Goal: Transaction & Acquisition: Purchase product/service

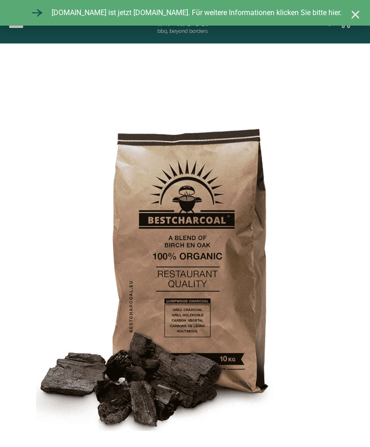
select select "most-helpful"
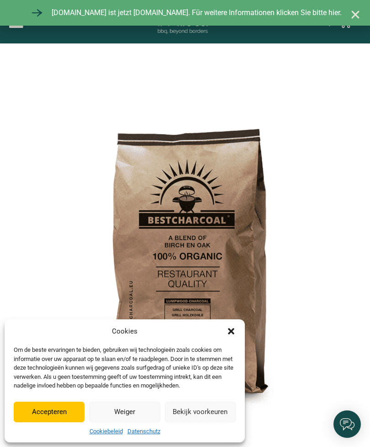
click at [44, 412] on button "Accepteren" at bounding box center [49, 411] width 71 height 21
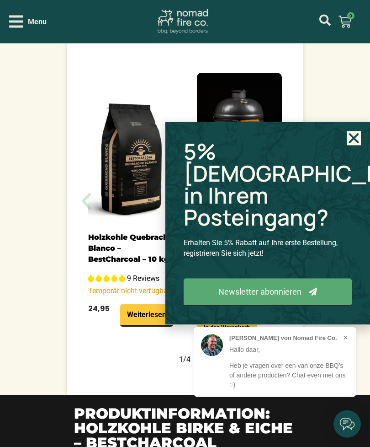
scroll to position [1020, 0]
click at [349, 145] on icon "Close" at bounding box center [354, 138] width 14 height 14
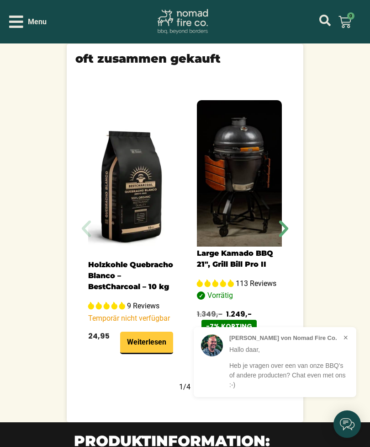
scroll to position [999, 0]
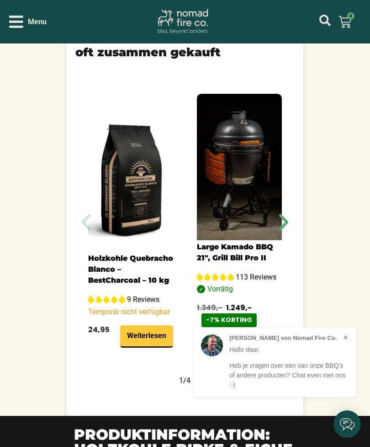
click at [122, 243] on img "1 / 5" at bounding box center [130, 178] width 85 height 146
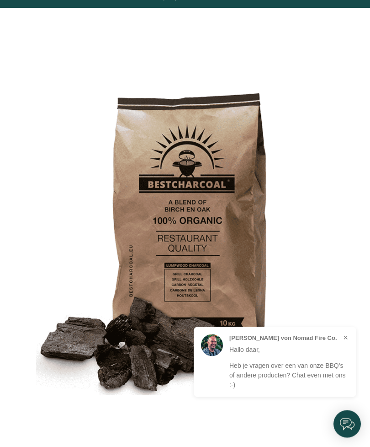
scroll to position [0, 0]
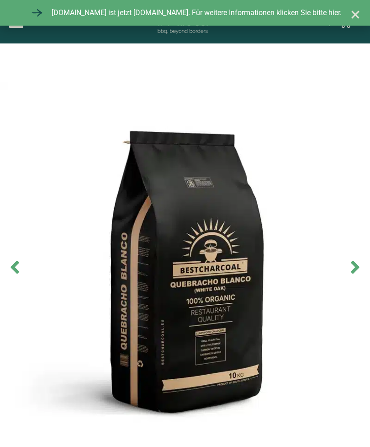
select select "most-helpful"
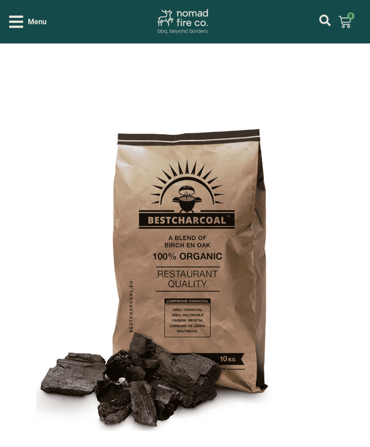
select select "most-helpful"
click at [26, 27] on div "Menu" at bounding box center [27, 22] width 37 height 16
click at [28, 21] on span "Menu" at bounding box center [37, 21] width 19 height 11
click at [18, 24] on icon "Open/Close Menu" at bounding box center [16, 22] width 14 height 16
click at [37, 23] on span "Menu" at bounding box center [37, 21] width 19 height 11
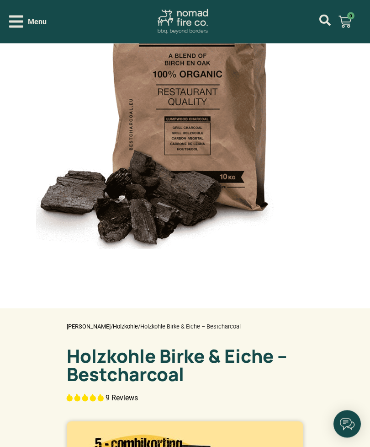
scroll to position [182, 0]
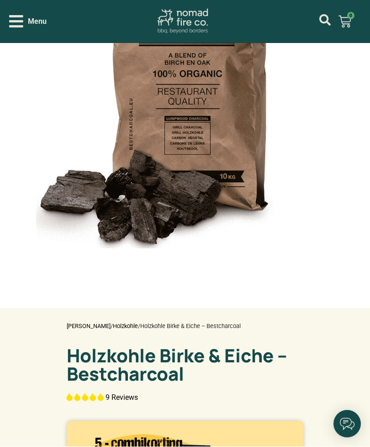
click at [180, 22] on img at bounding box center [183, 21] width 51 height 25
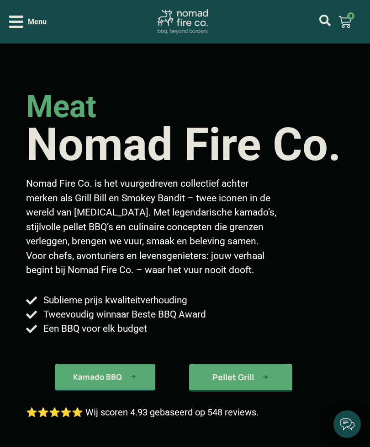
click at [20, 23] on icon "Open/Close Menu" at bounding box center [16, 22] width 14 height 12
click at [17, 26] on icon "Open/Close Menu" at bounding box center [16, 22] width 14 height 16
click at [32, 22] on span "Menu" at bounding box center [37, 21] width 19 height 11
click at [185, 21] on img at bounding box center [183, 21] width 51 height 25
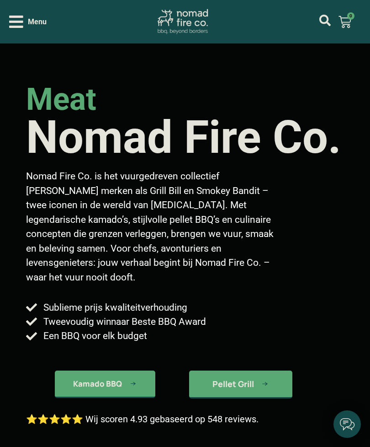
click at [17, 23] on icon "Open/Close Menu" at bounding box center [16, 22] width 14 height 16
click at [37, 25] on span "Menu" at bounding box center [37, 21] width 19 height 11
click at [15, 19] on icon "Open/Close Menu" at bounding box center [16, 22] width 14 height 16
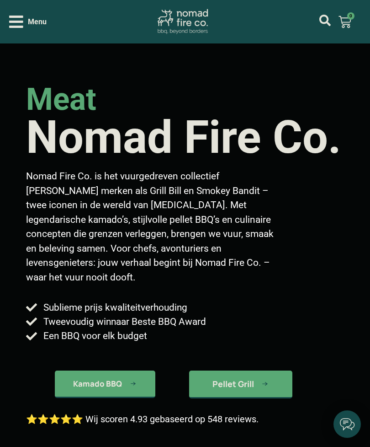
click at [122, 380] on span "Kamado BBQ" at bounding box center [97, 384] width 49 height 8
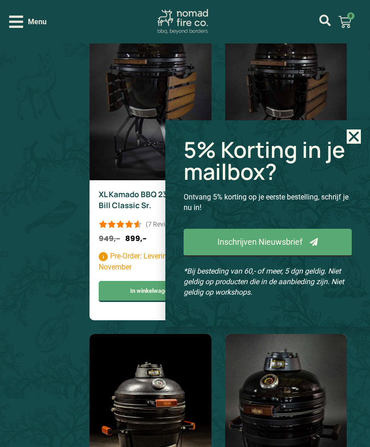
scroll to position [1188, 0]
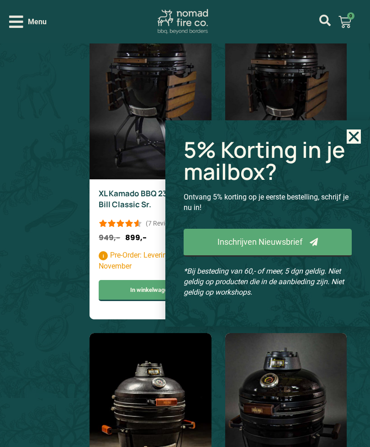
click at [349, 142] on use "Close" at bounding box center [354, 137] width 10 height 10
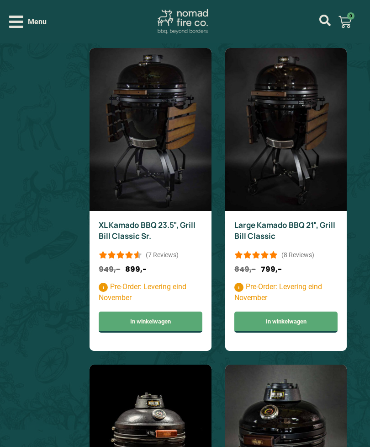
scroll to position [1155, 0]
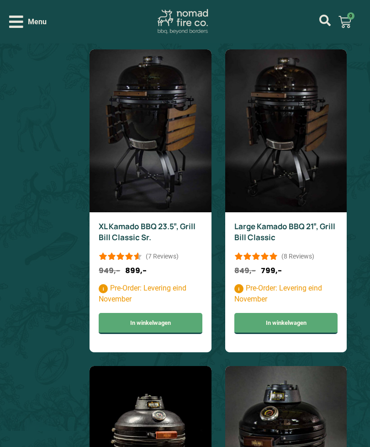
click at [14, 24] on icon "Open/Close Menu" at bounding box center [16, 22] width 14 height 16
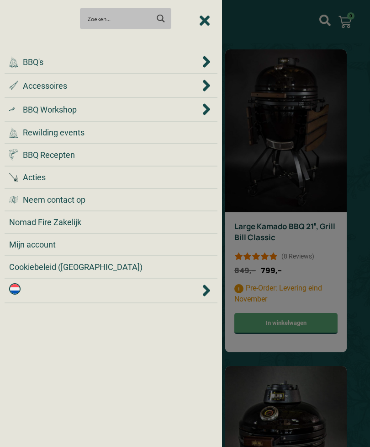
click at [209, 291] on icon at bounding box center [206, 289] width 7 height 11
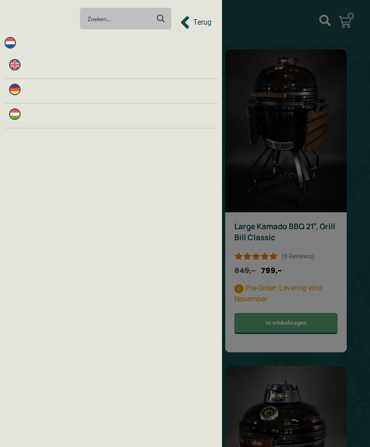
click at [19, 85] on img at bounding box center [14, 89] width 11 height 11
click at [338, 175] on div at bounding box center [185, 223] width 370 height 447
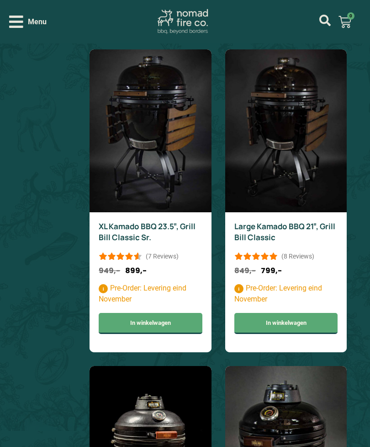
click at [17, 25] on icon "Open/Close Menu" at bounding box center [16, 22] width 14 height 16
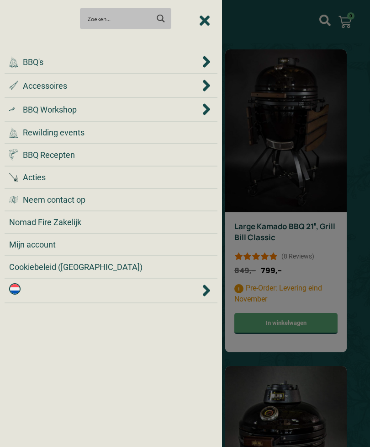
click at [47, 86] on span "Accessoires" at bounding box center [45, 86] width 44 height 12
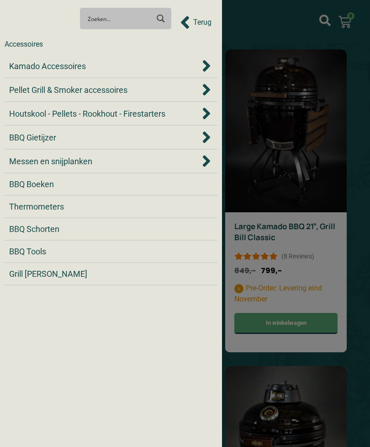
click at [32, 131] on span "BBQ Gietijzer" at bounding box center [32, 137] width 47 height 12
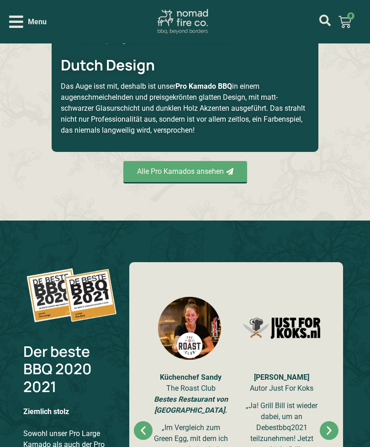
scroll to position [1462, 0]
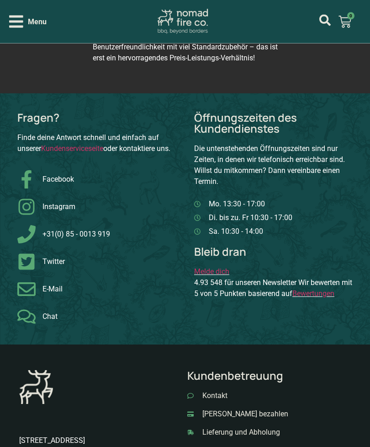
click at [29, 25] on span "Menu" at bounding box center [37, 21] width 19 height 11
click at [7, 24] on header "Menu Es befinden sich momentan keine Produkte im Warenkorb. € 0,00 0 Warenkorb" at bounding box center [185, 21] width 370 height 43
click at [4, 21] on header "Menu Es befinden sich momentan keine Produkte im Warenkorb. € 0,00 0 Warenkorb" at bounding box center [185, 21] width 370 height 43
click at [12, 23] on icon "Open/Close Menu" at bounding box center [16, 22] width 14 height 16
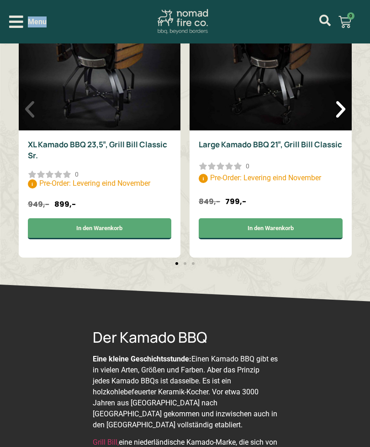
scroll to position [2263, 0]
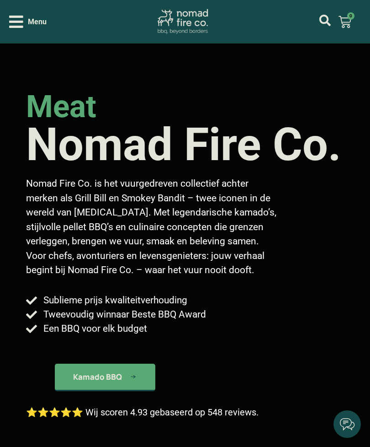
click at [15, 16] on icon "Open/Close Menu" at bounding box center [16, 22] width 14 height 12
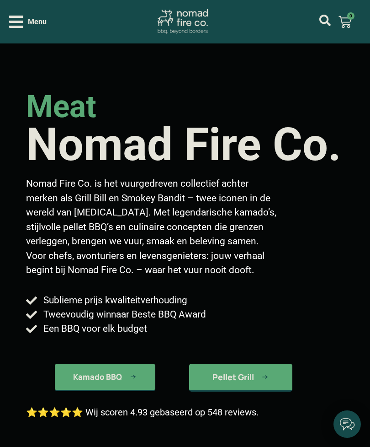
click at [21, 20] on icon "Open/Close Menu" at bounding box center [16, 22] width 14 height 16
click at [9, 19] on icon "Open/Close Menu" at bounding box center [16, 22] width 14 height 16
click at [29, 20] on span "Menu" at bounding box center [37, 21] width 19 height 11
click at [13, 20] on icon "Open/Close Menu" at bounding box center [16, 22] width 14 height 16
click at [14, 23] on icon "Open/Close Menu" at bounding box center [16, 22] width 14 height 16
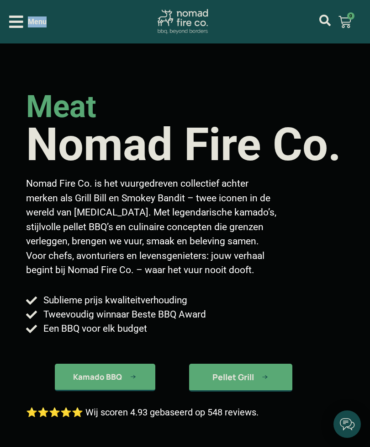
click at [12, 20] on icon "Open/Close Menu" at bounding box center [16, 22] width 14 height 16
click at [15, 21] on icon "Open/Close Menu" at bounding box center [16, 22] width 14 height 12
click at [13, 22] on icon "Open/Close Menu" at bounding box center [16, 22] width 14 height 12
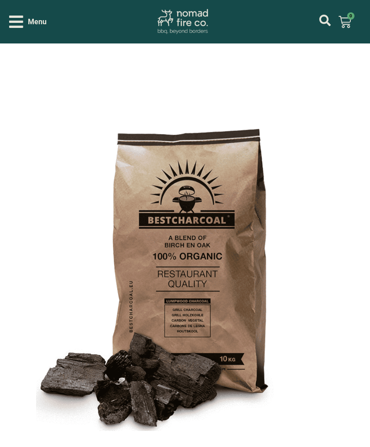
select select "most-helpful"
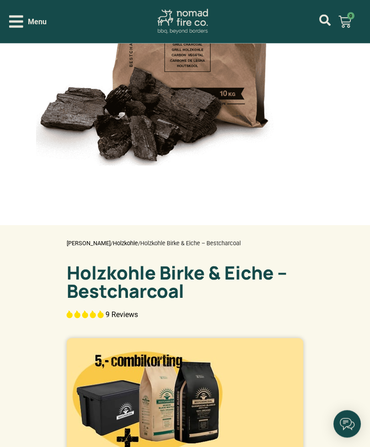
scroll to position [265, 0]
click at [127, 246] on link "Holzkohle" at bounding box center [125, 243] width 25 height 7
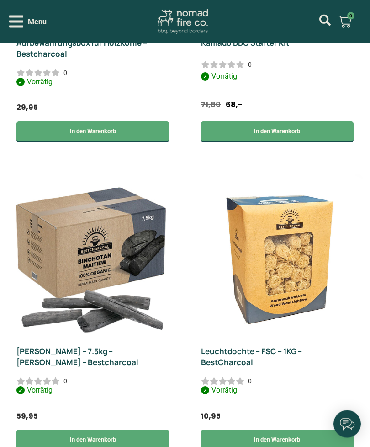
scroll to position [687, 0]
click at [78, 272] on img at bounding box center [92, 255] width 163 height 163
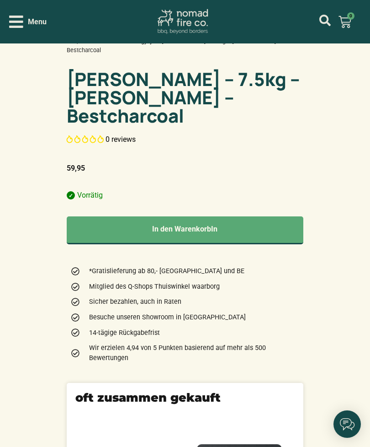
scroll to position [467, 0]
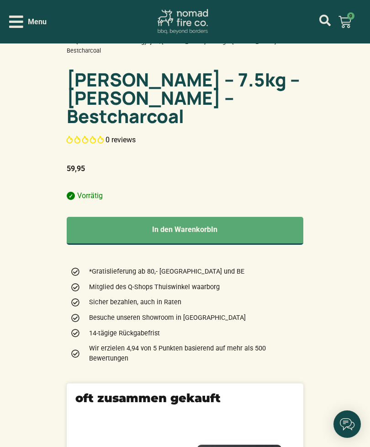
click at [258, 245] on button "In den WarenkorbIn" at bounding box center [185, 231] width 237 height 28
click at [349, 18] on span "1" at bounding box center [351, 15] width 7 height 7
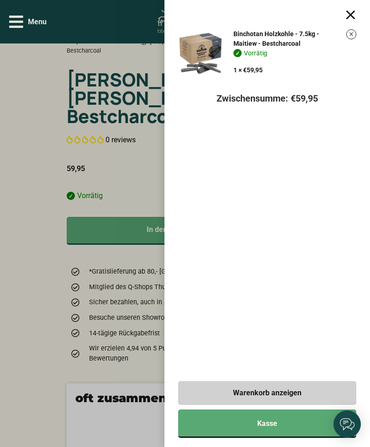
click at [283, 420] on link "Kasse" at bounding box center [267, 423] width 178 height 28
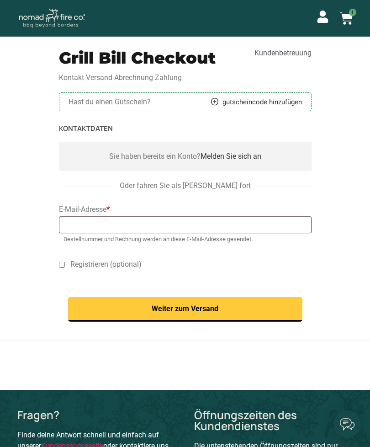
click at [65, 263] on input "Registrieren (optional)" at bounding box center [62, 265] width 6 height 6
checkbox input "true"
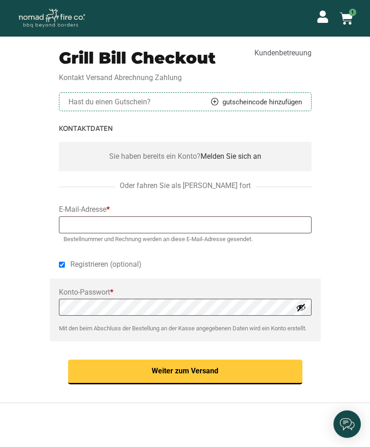
click at [198, 381] on button "Weiter zum Versand" at bounding box center [185, 371] width 235 height 25
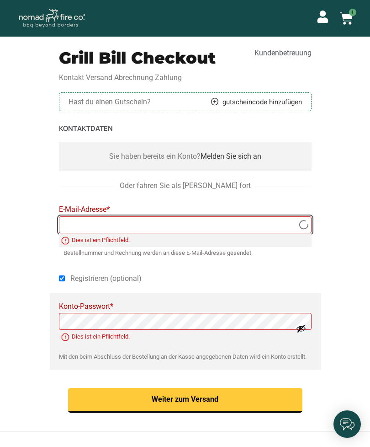
type input "[PERSON_NAME][EMAIL_ADDRESS][DOMAIN_NAME]"
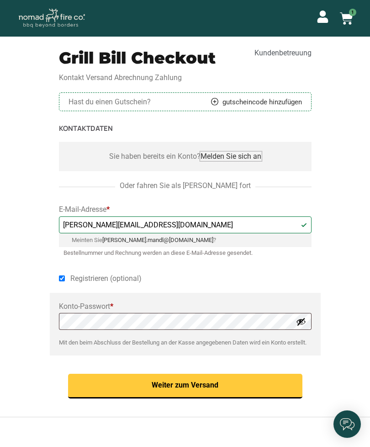
click at [238, 160] on link "Melden Sie sich an" at bounding box center [231, 156] width 61 height 9
type input "[PERSON_NAME][EMAIL_ADDRESS][DOMAIN_NAME]"
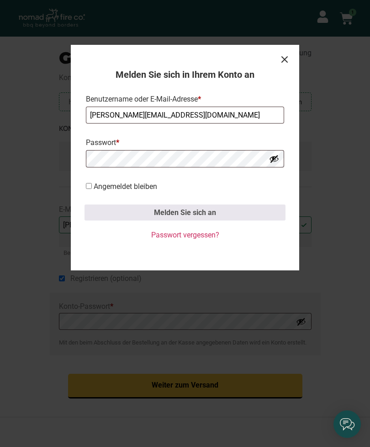
click at [292, 59] on div "Melden Sie sich in Ihrem Konto an Benutzername oder E-Mail-Adresse * [EMAIL_ADD…" at bounding box center [185, 157] width 229 height 225
click at [197, 216] on button "Melden Sie sich an" at bounding box center [185, 212] width 201 height 16
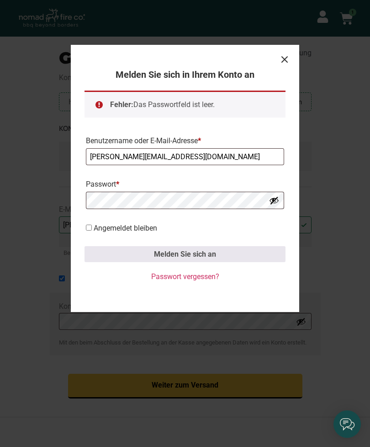
click at [287, 62] on link "Schließen" at bounding box center [284, 59] width 11 height 11
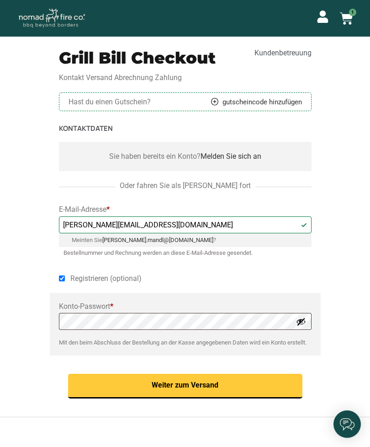
click at [199, 186] on span "Oder fahren Sie als [PERSON_NAME] fort" at bounding box center [185, 185] width 140 height 11
click at [205, 187] on span "Oder fahren Sie als [PERSON_NAME] fort" at bounding box center [185, 185] width 140 height 11
click at [210, 187] on span "Oder fahren Sie als [PERSON_NAME] fort" at bounding box center [185, 185] width 140 height 11
click at [217, 182] on span "Oder fahren Sie als [PERSON_NAME] fort" at bounding box center [185, 185] width 140 height 11
click at [219, 184] on span "Oder fahren Sie als [PERSON_NAME] fort" at bounding box center [185, 185] width 140 height 11
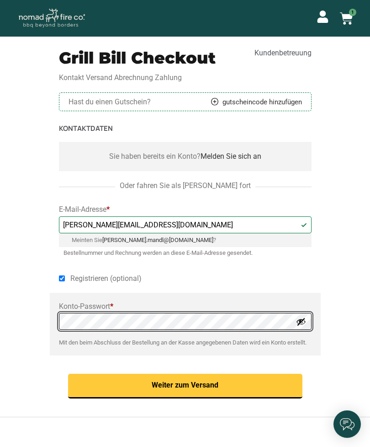
scroll to position [27, 0]
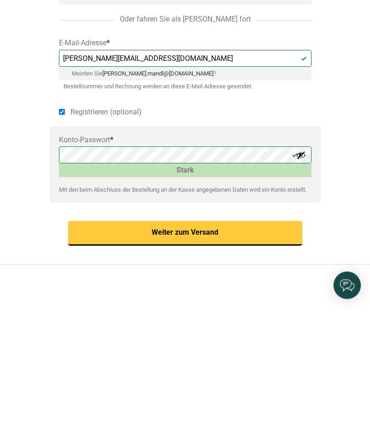
click at [213, 360] on button "Weiter zum Versand" at bounding box center [185, 372] width 235 height 25
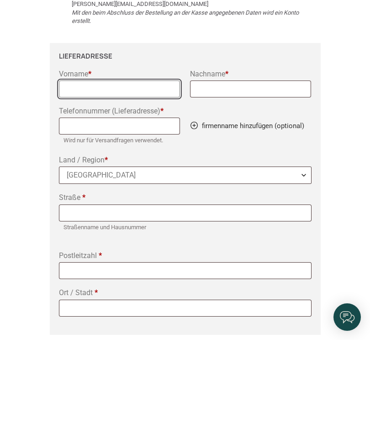
type input "[PERSON_NAME]"
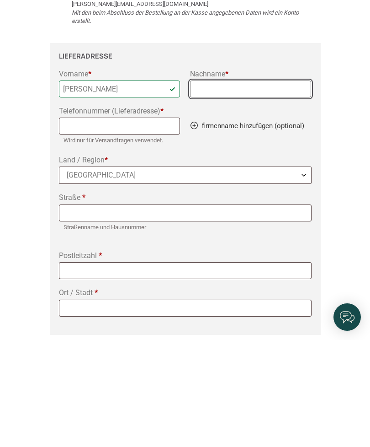
type input "Mandl"
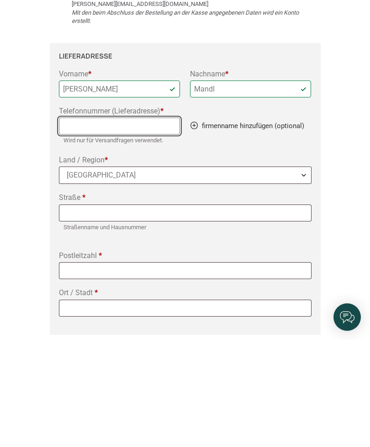
type input "00491716205111"
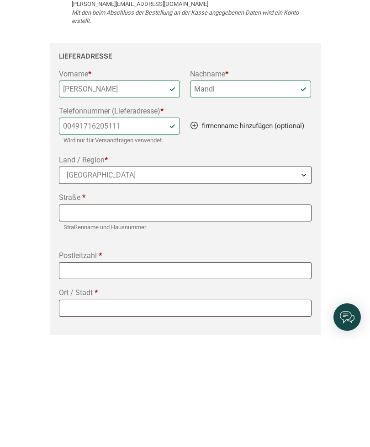
scroll to position [135, 0]
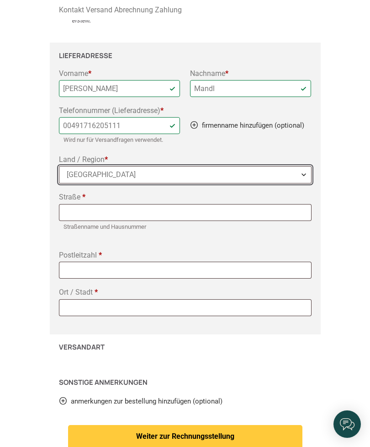
click at [300, 173] on b "Land / Region" at bounding box center [303, 174] width 7 height 7
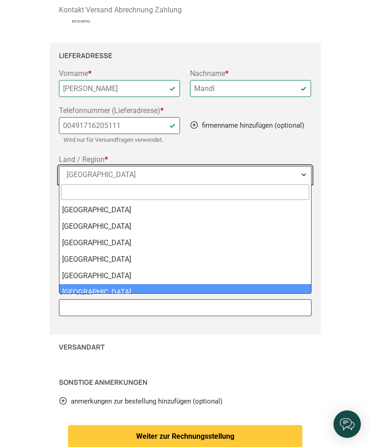
select select "DE"
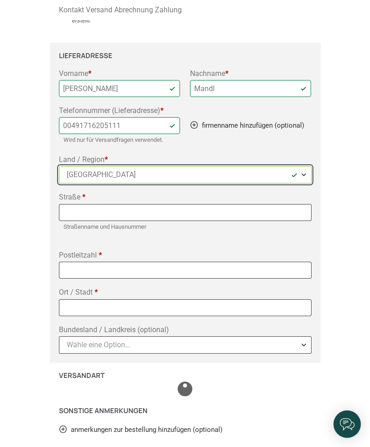
select select "DE"
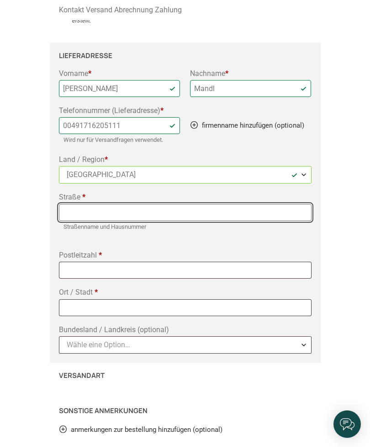
click at [223, 215] on input "Straße *" at bounding box center [185, 212] width 253 height 17
type input "Pacellistraße"
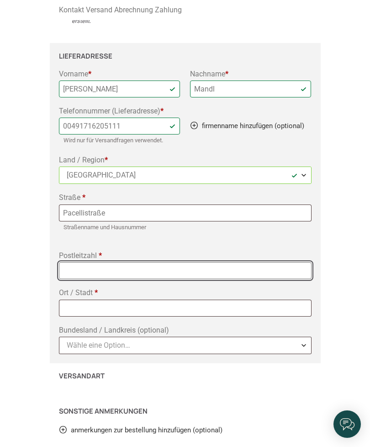
type input "80333"
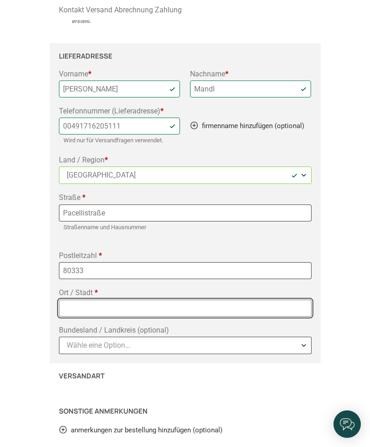
type input "[GEOGRAPHIC_DATA]"
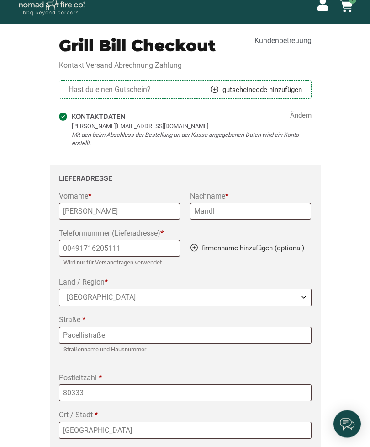
scroll to position [0, 0]
